Goal: Find specific page/section

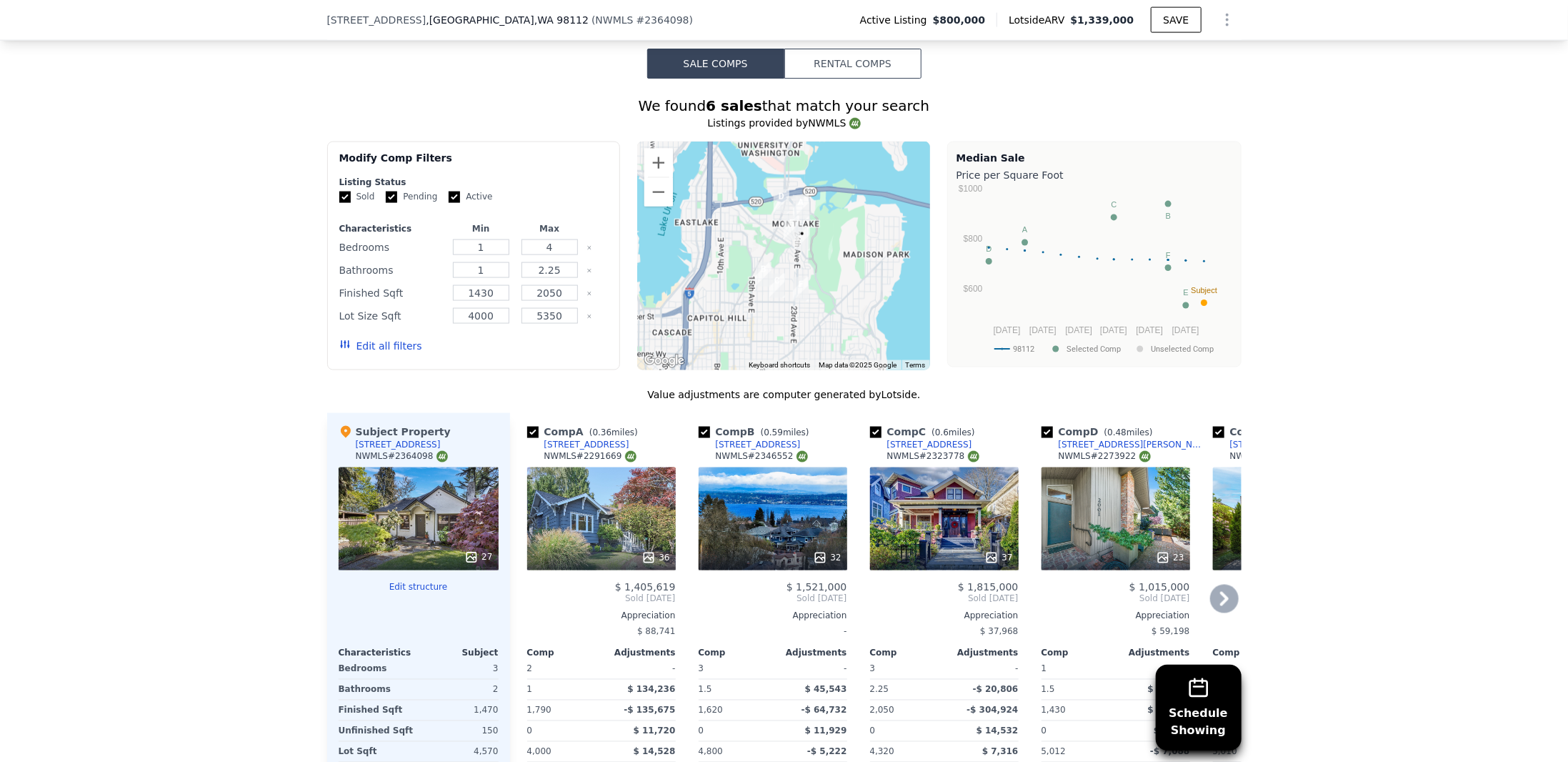
scroll to position [1424, 0]
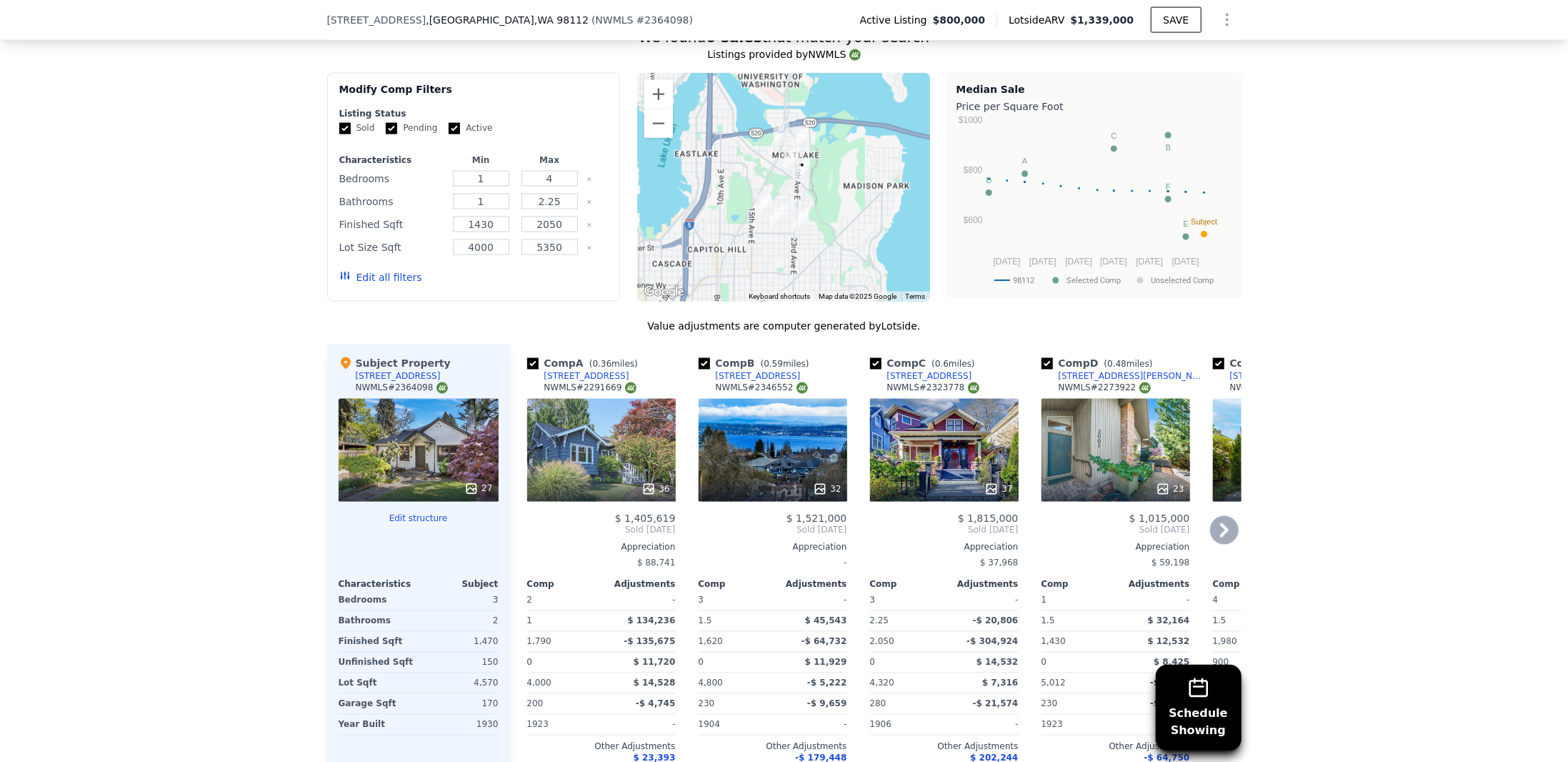
click at [1226, 531] on icon at bounding box center [1224, 531] width 29 height 29
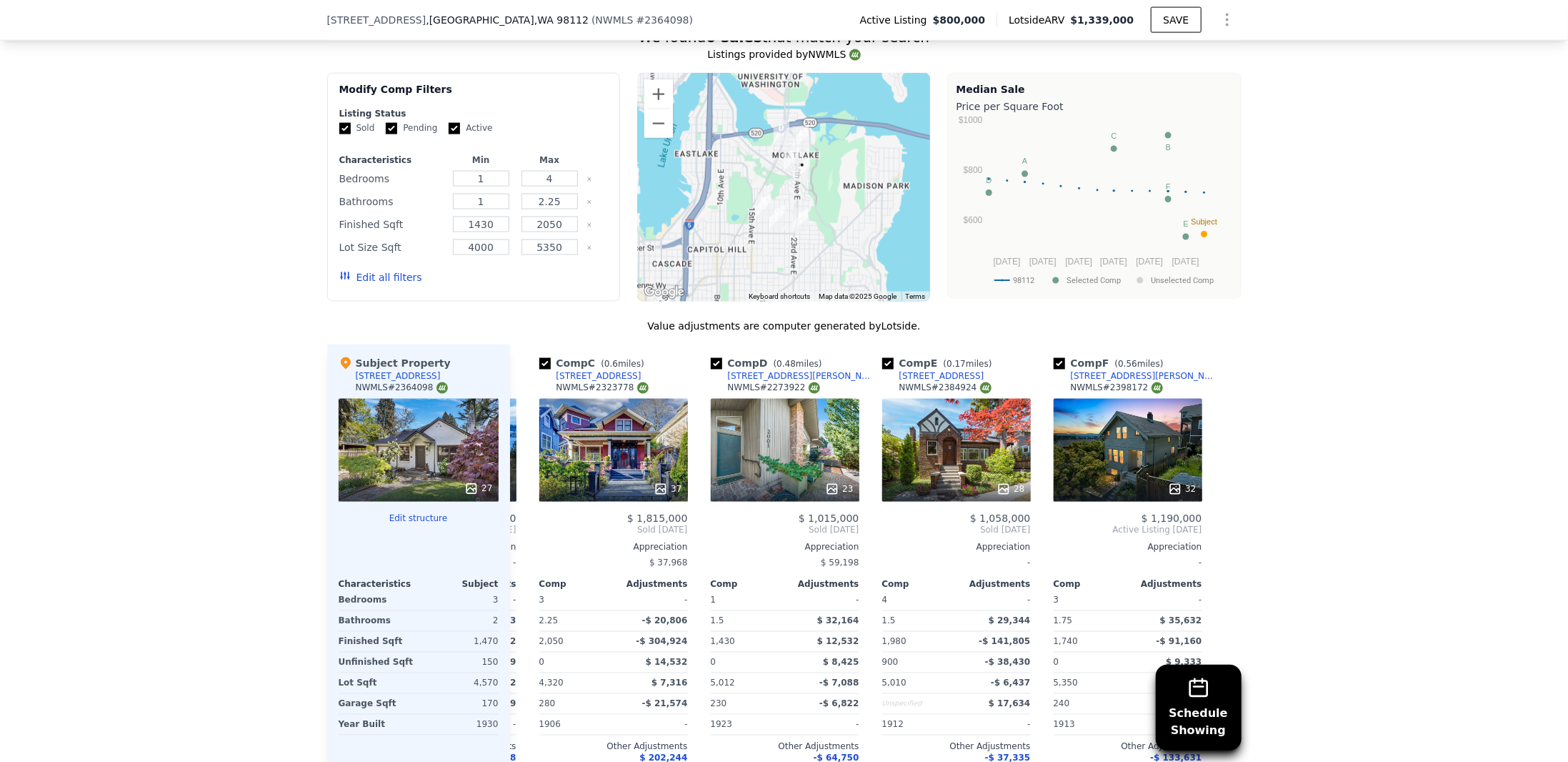
scroll to position [0, 331]
click at [951, 449] on div "28" at bounding box center [956, 450] width 149 height 103
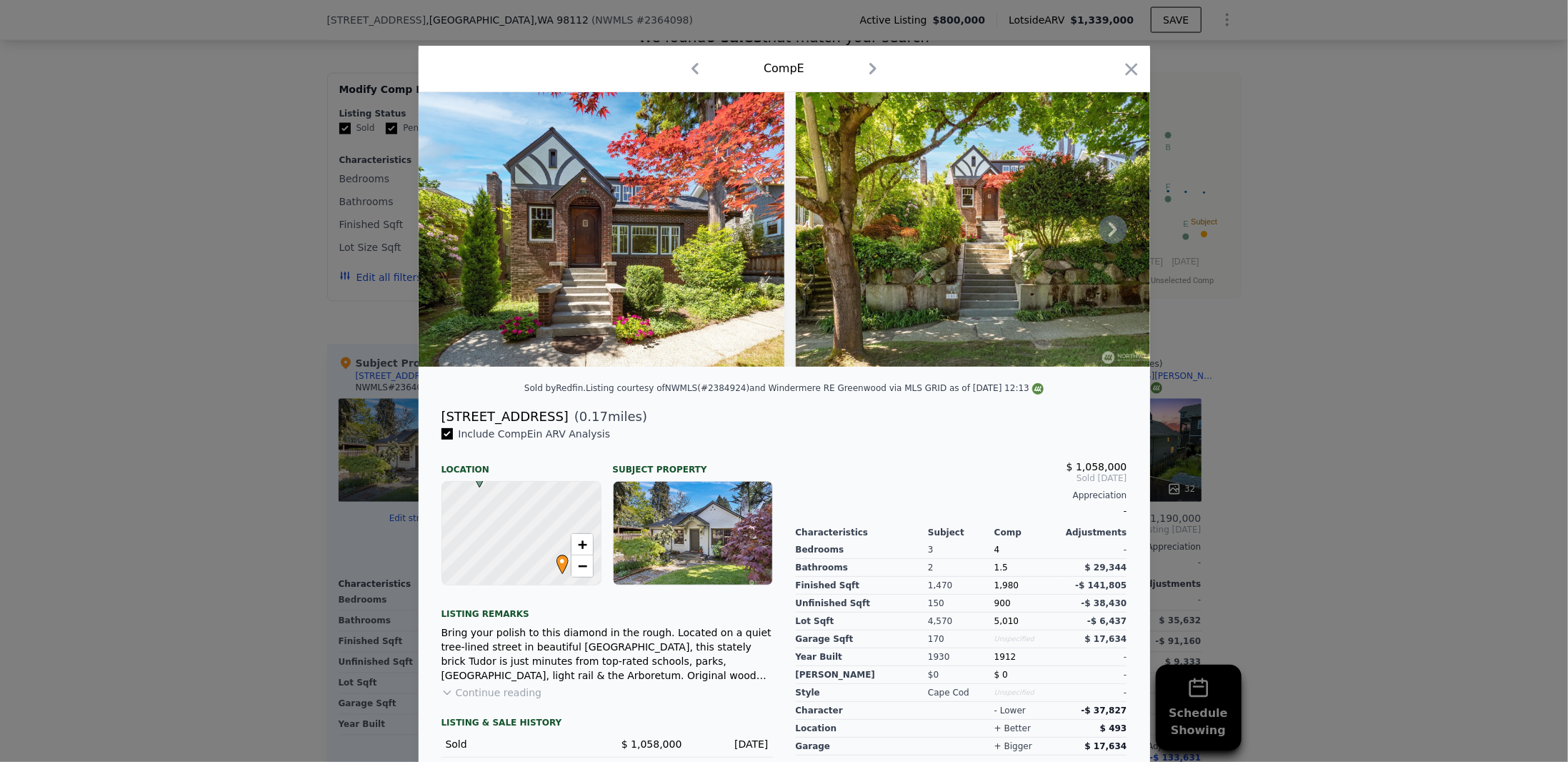
click at [1093, 238] on img at bounding box center [978, 230] width 366 height 274
click at [1099, 238] on icon at bounding box center [1113, 230] width 29 height 29
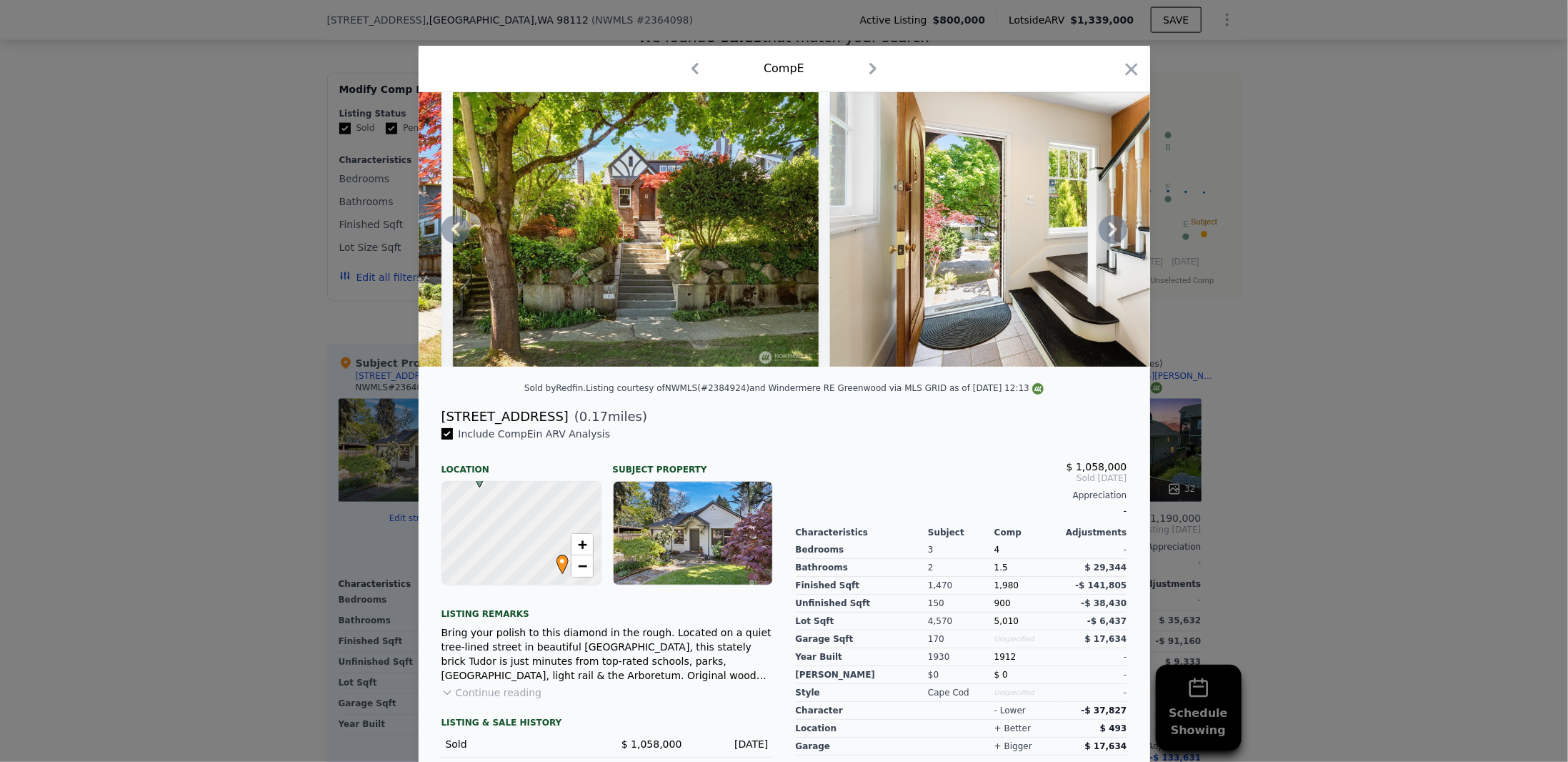
click at [1109, 237] on icon at bounding box center [1113, 230] width 9 height 14
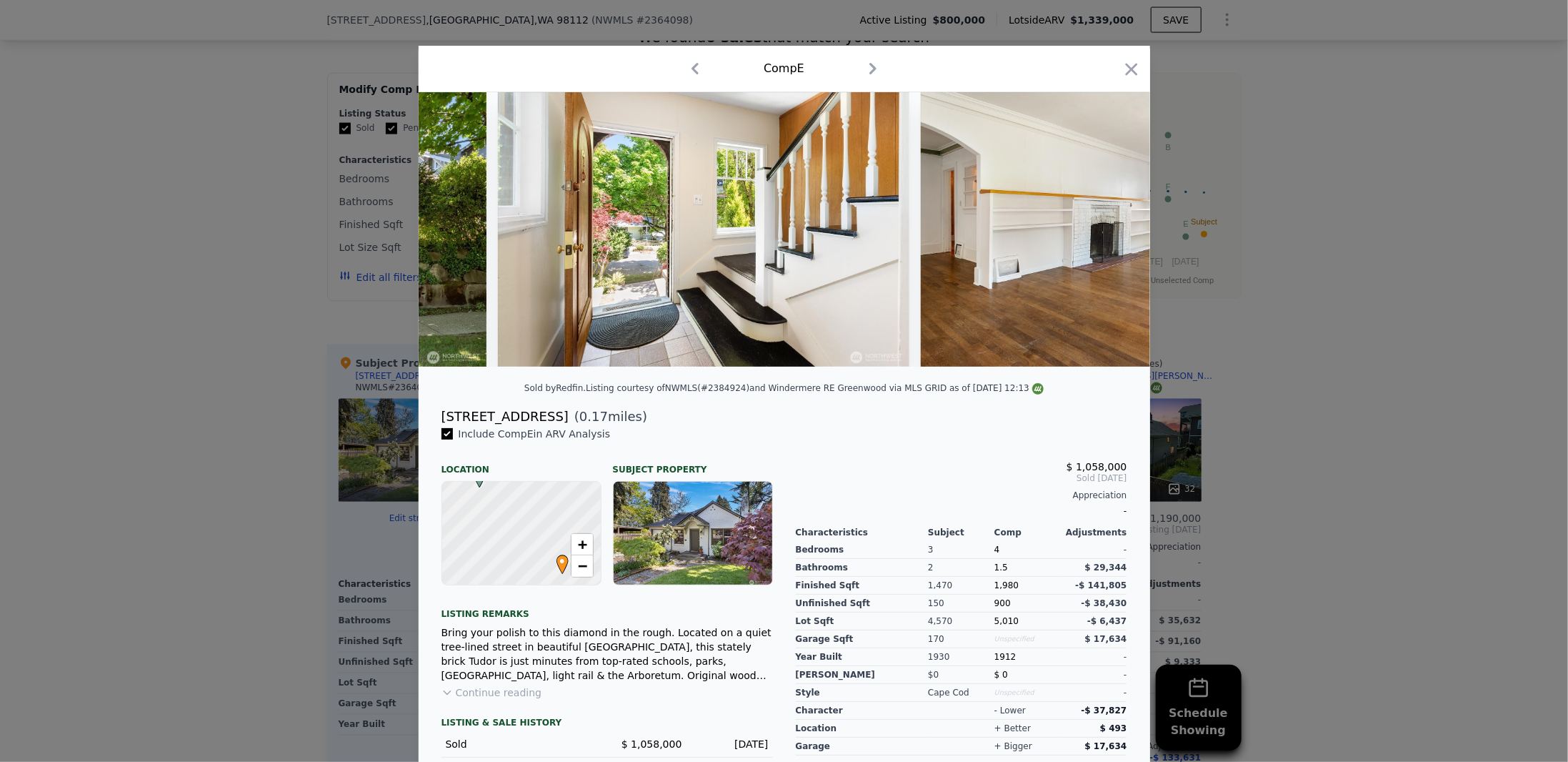
scroll to position [0, 686]
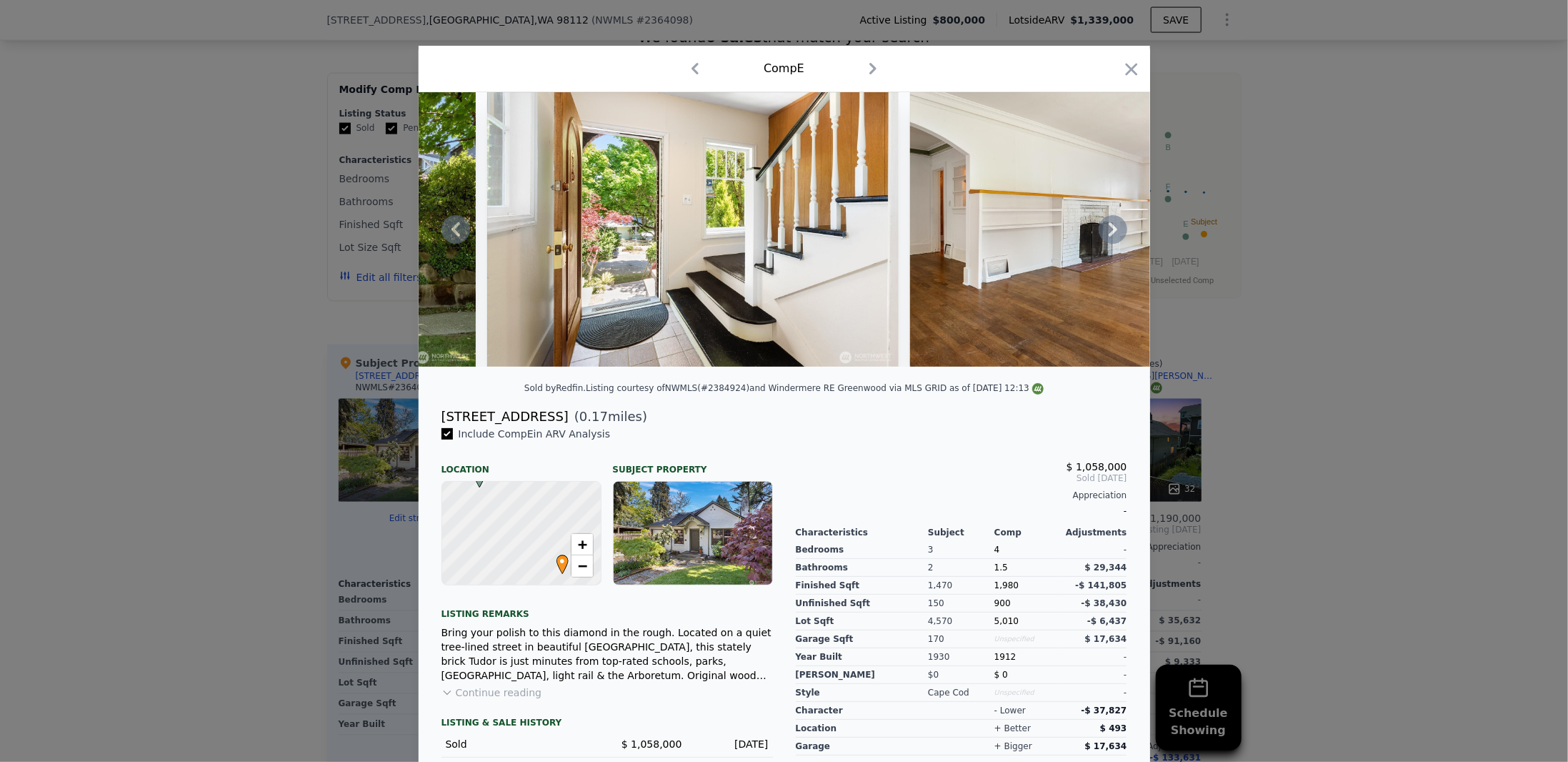
click at [1109, 237] on icon at bounding box center [1113, 230] width 9 height 14
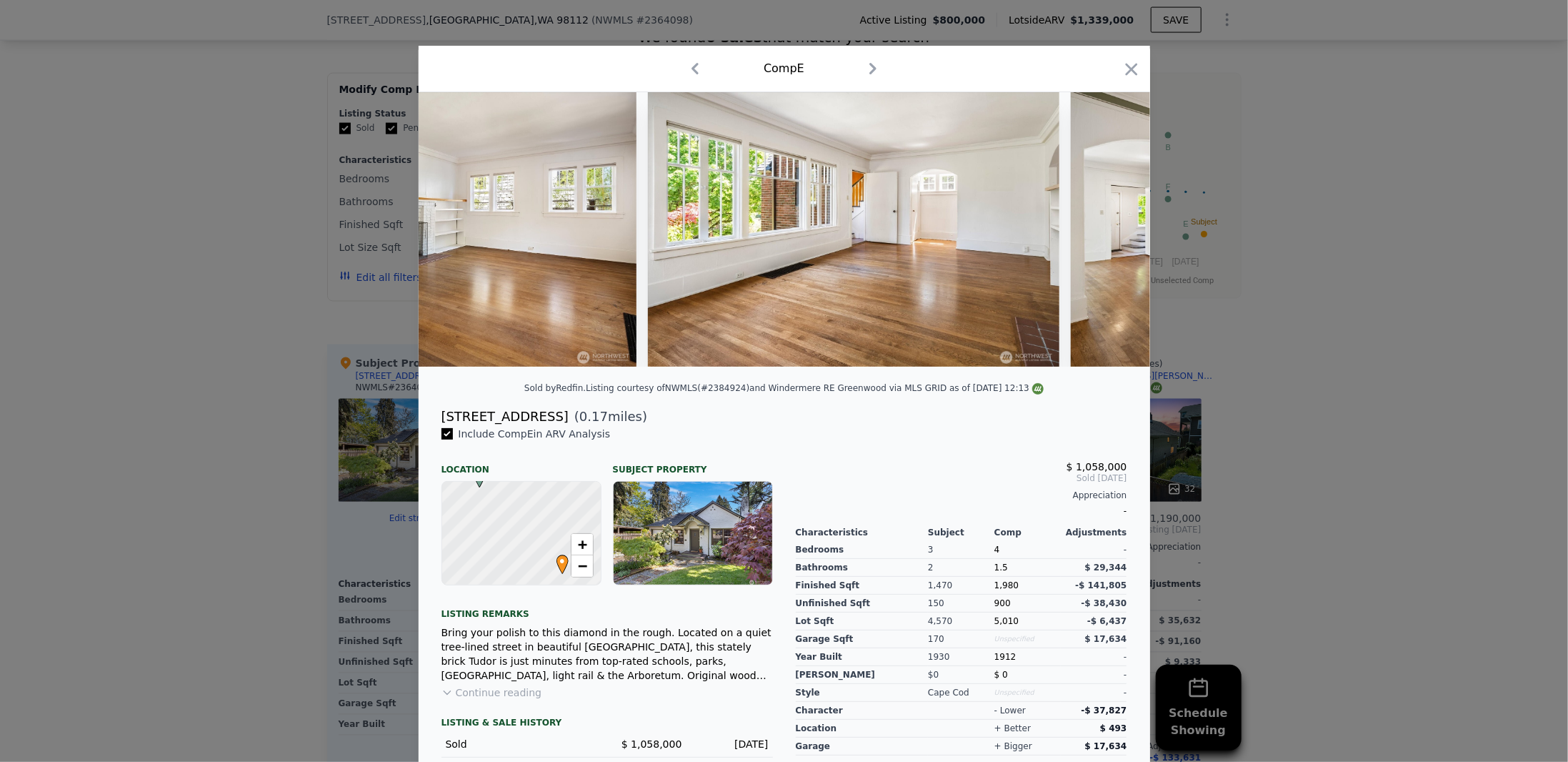
scroll to position [0, 1372]
click at [1107, 238] on div at bounding box center [784, 230] width 731 height 274
click at [1109, 237] on icon at bounding box center [1113, 230] width 9 height 14
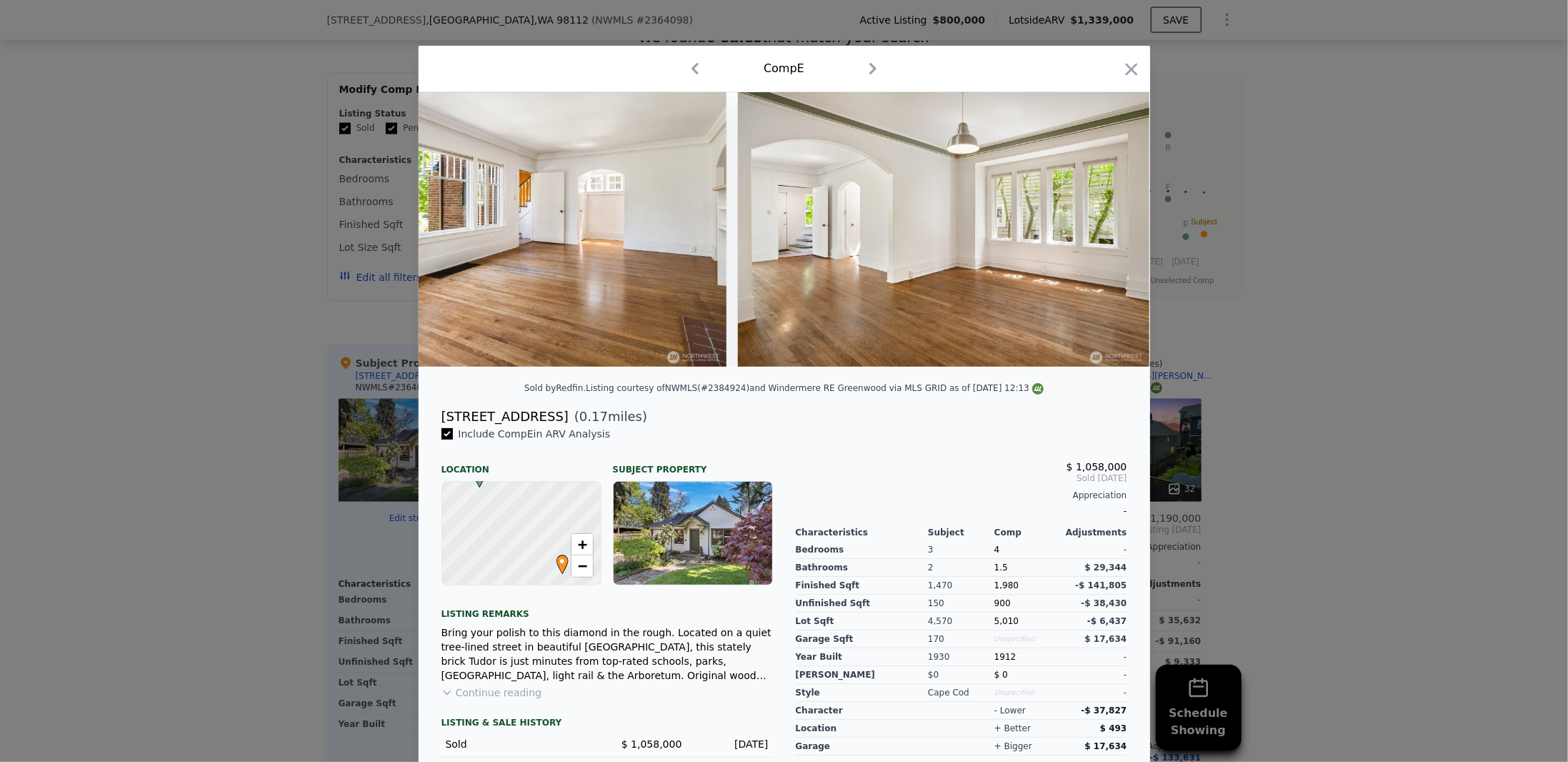
scroll to position [0, 1715]
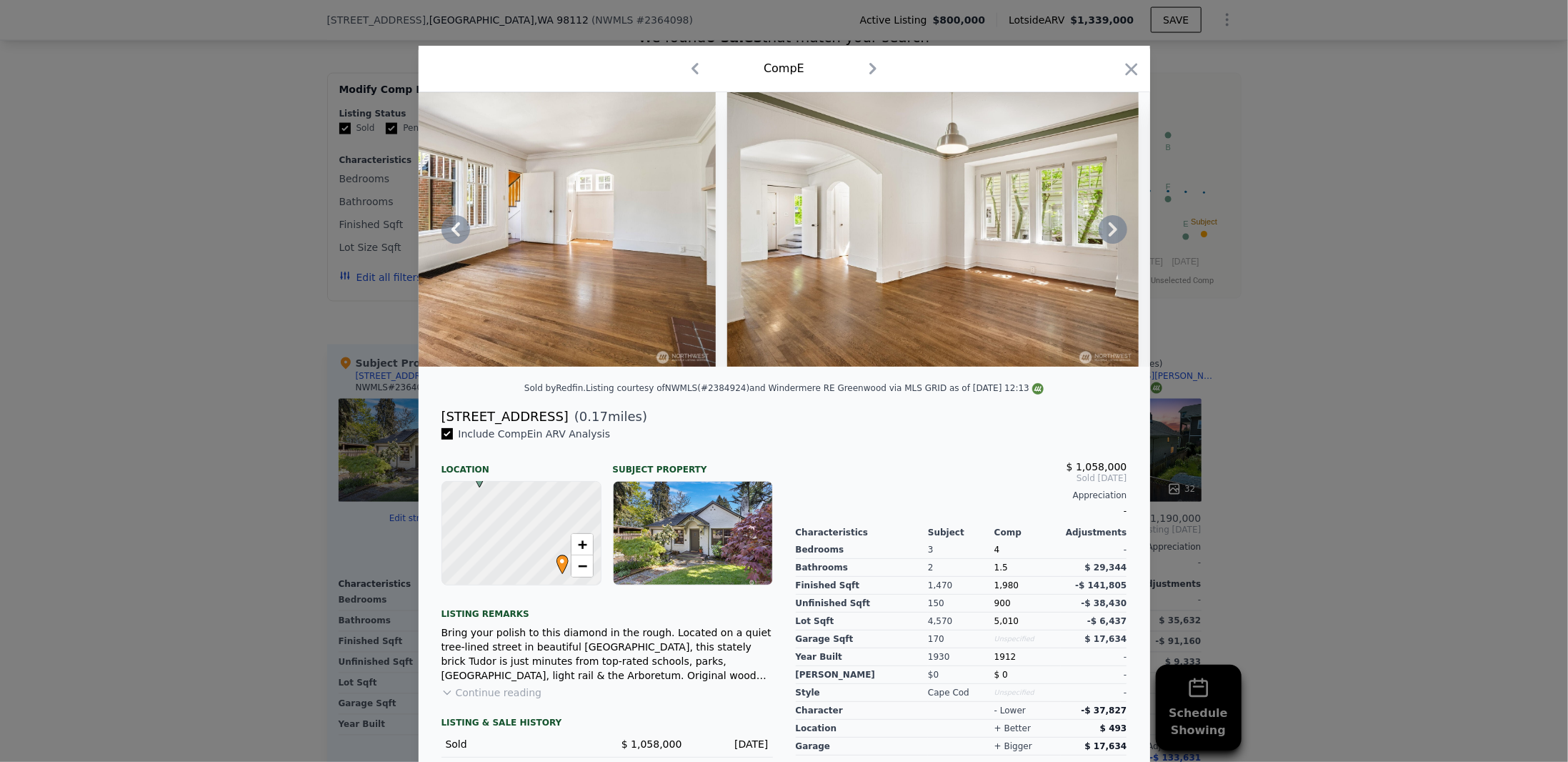
click at [1109, 237] on icon at bounding box center [1113, 230] width 9 height 14
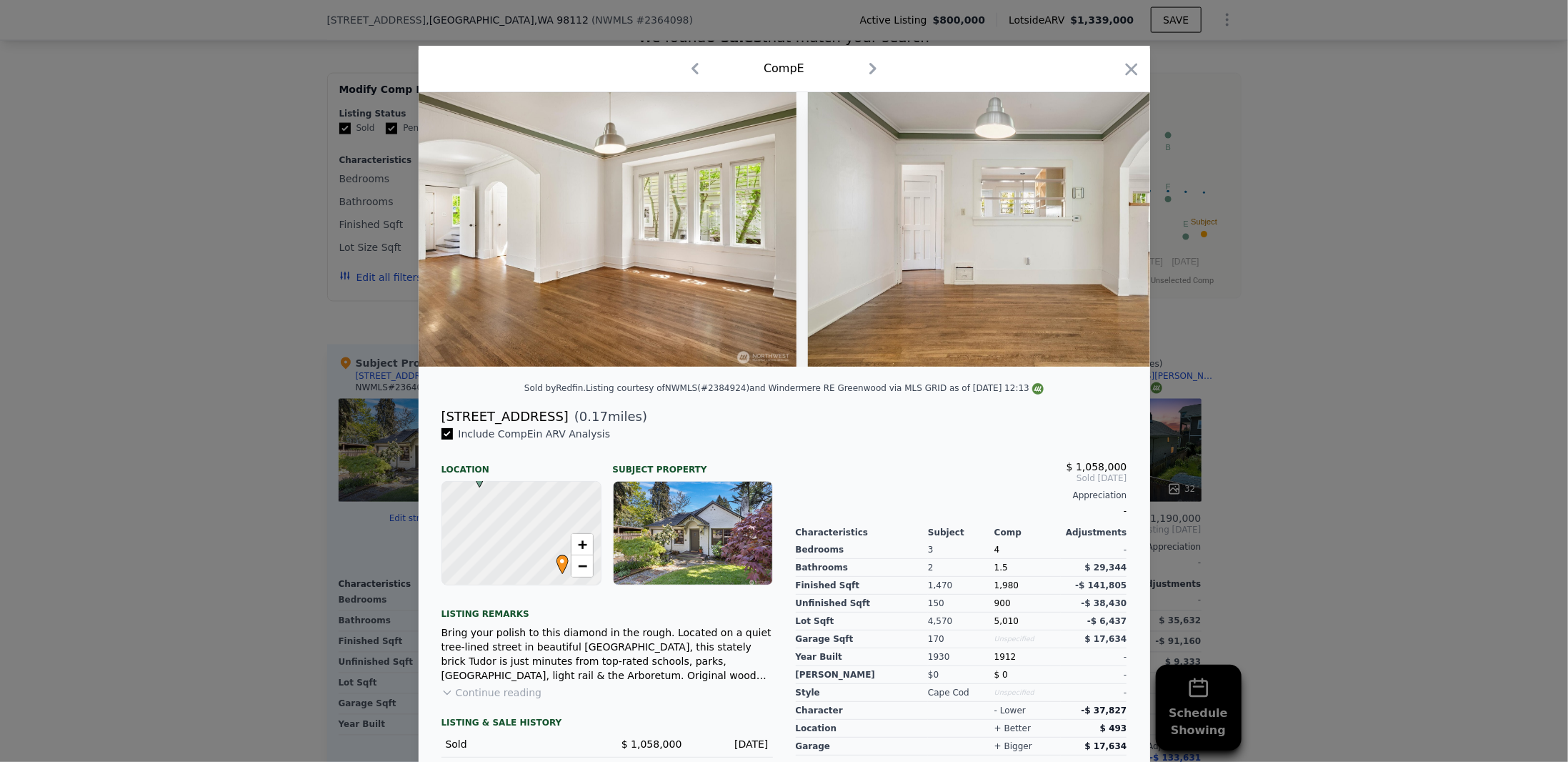
scroll to position [0, 2057]
click at [1107, 238] on div at bounding box center [784, 230] width 731 height 274
click at [1109, 237] on icon at bounding box center [1113, 230] width 9 height 14
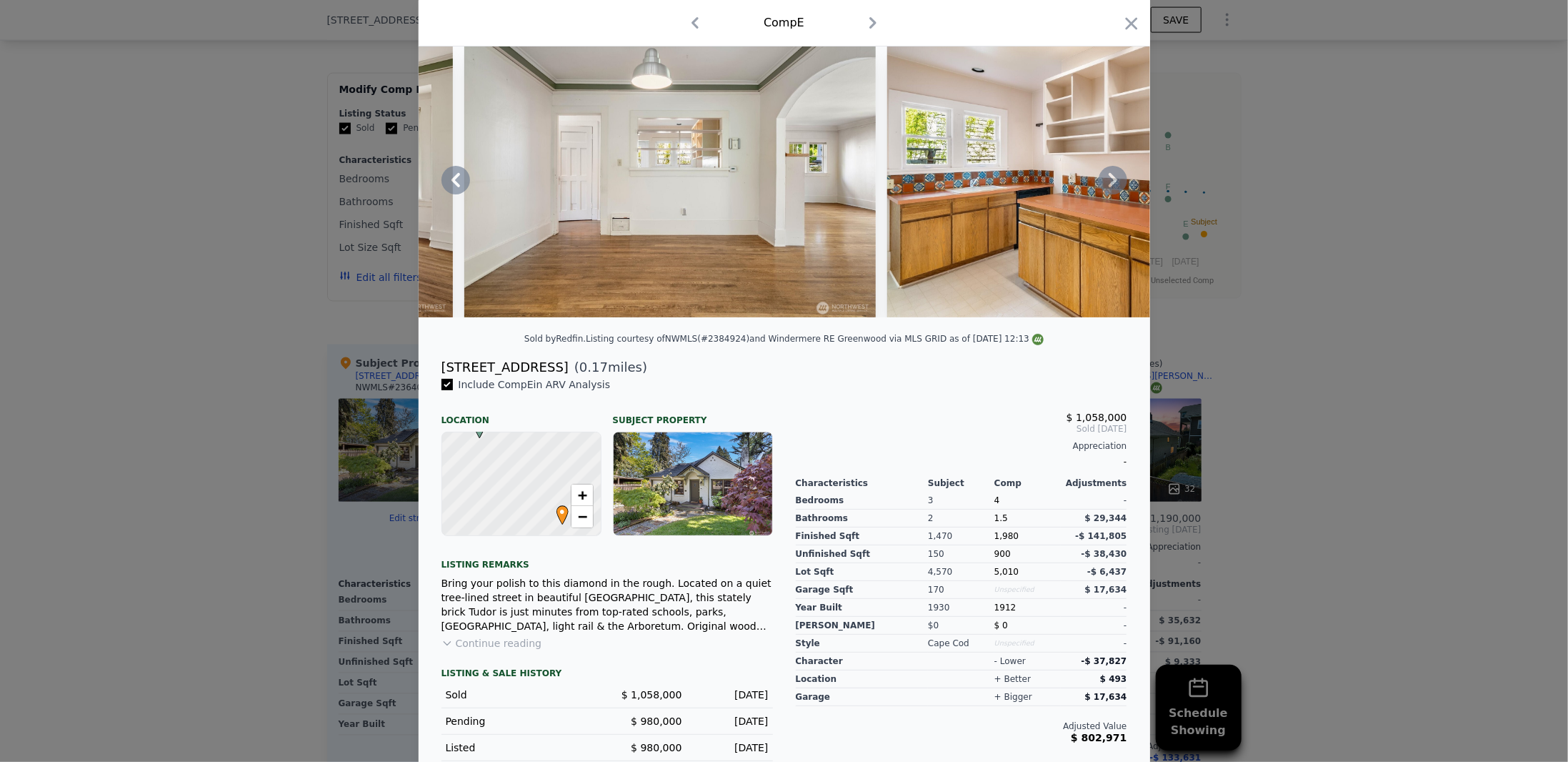
scroll to position [69, 0]
